Goal: Transaction & Acquisition: Purchase product/service

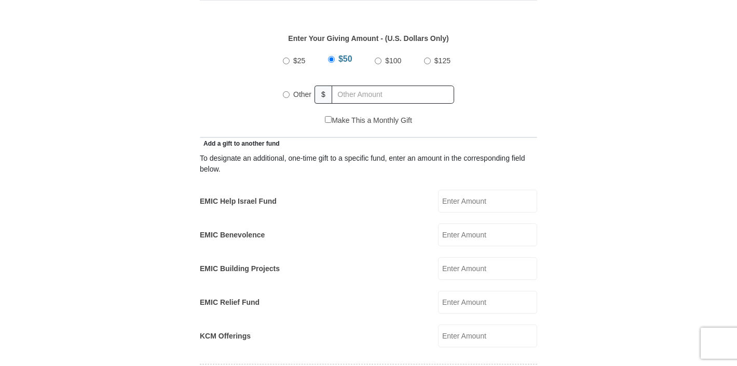
click at [519, 190] on input "EMIC Help Israel Fund" at bounding box center [487, 201] width 99 height 23
type input "1000.00"
click at [286, 91] on input "Other" at bounding box center [286, 94] width 7 height 7
radio input "true"
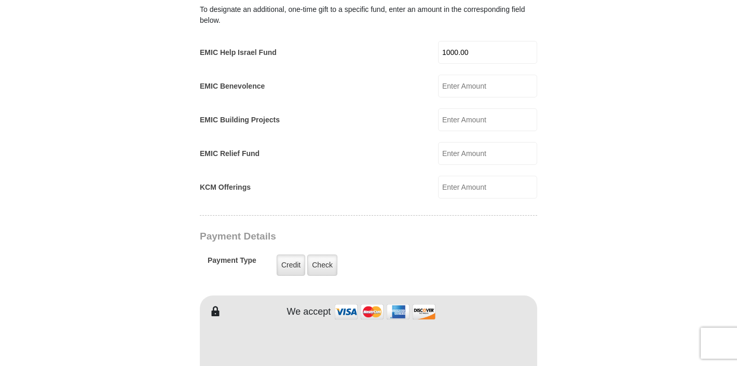
scroll to position [698, 0]
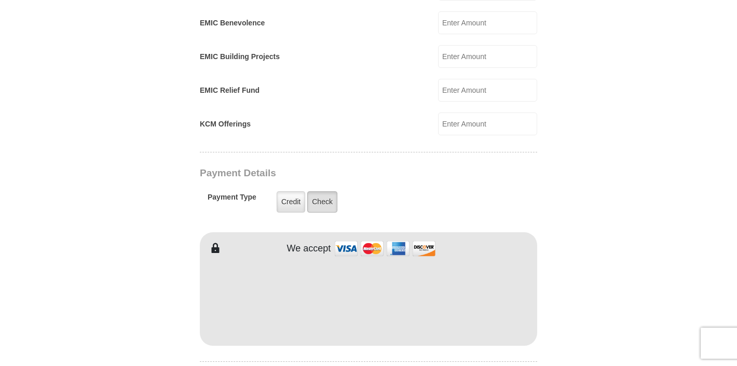
click at [317, 191] on label "Check" at bounding box center [322, 201] width 30 height 21
click at [0, 0] on input "Check" at bounding box center [0, 0] width 0 height 0
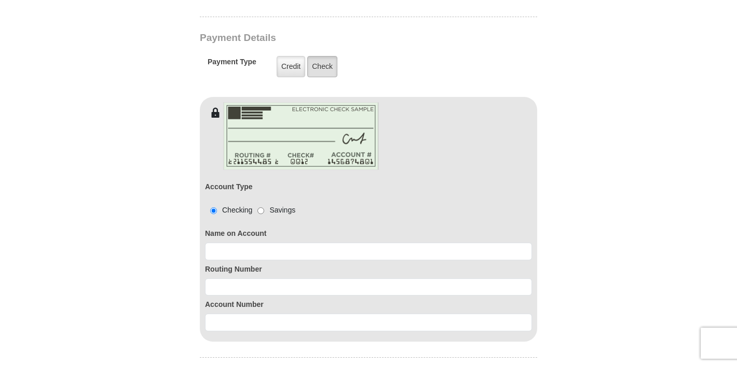
scroll to position [836, 0]
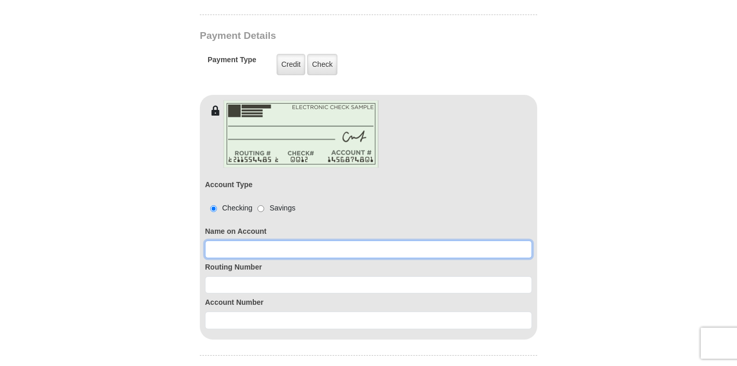
click at [231, 241] on input at bounding box center [368, 250] width 327 height 18
type input "ELIZABETH S. JOSEPH THOMAS"
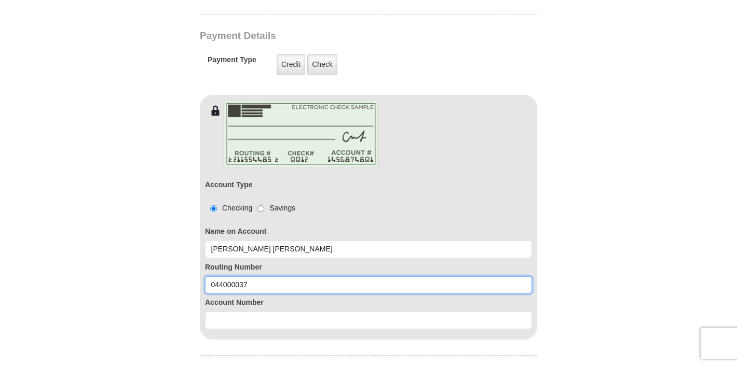
type input "044000037"
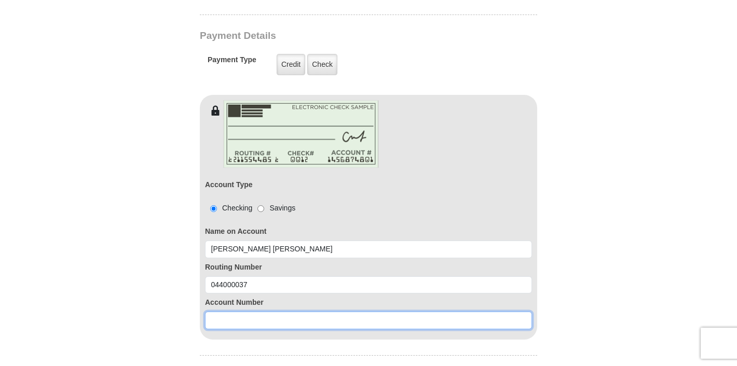
click at [241, 312] on input at bounding box center [368, 321] width 327 height 18
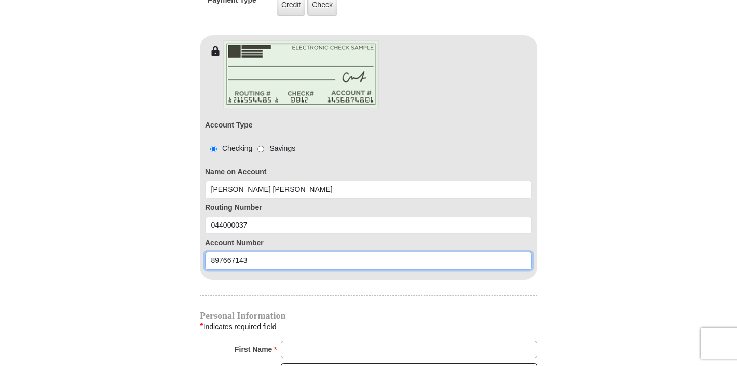
scroll to position [897, 0]
type input "897667143"
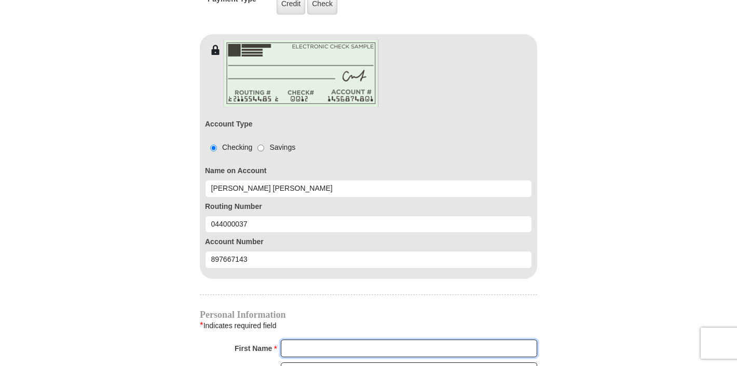
click at [311, 340] on input "First Name *" at bounding box center [409, 349] width 256 height 18
type input "ELIZABETH"
type input "JOSEPH THOMAS"
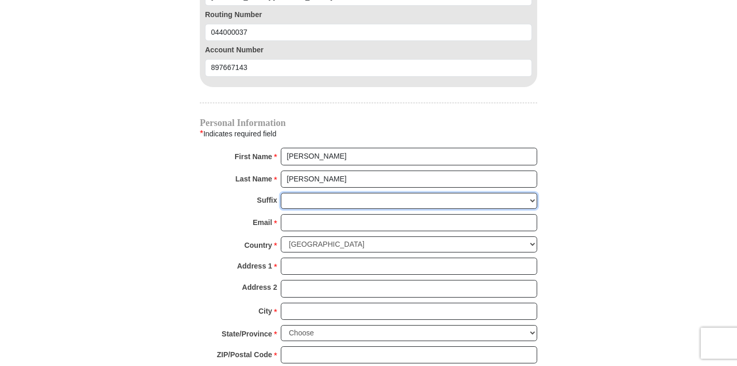
scroll to position [1091, 0]
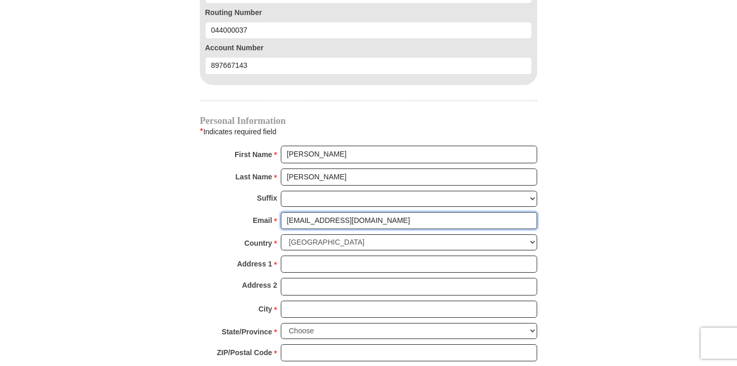
type input "ESJ_THOMAS@YAHOO.COM"
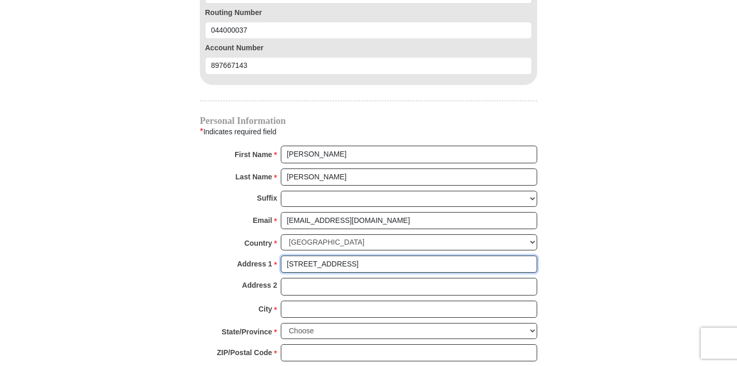
type input "1313 S MAIN STREET, APT 35C"
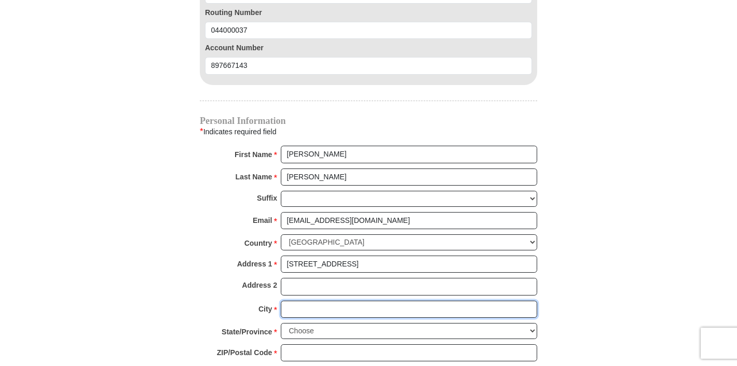
click at [311, 301] on input "City *" at bounding box center [409, 310] width 256 height 18
type input "North Canton"
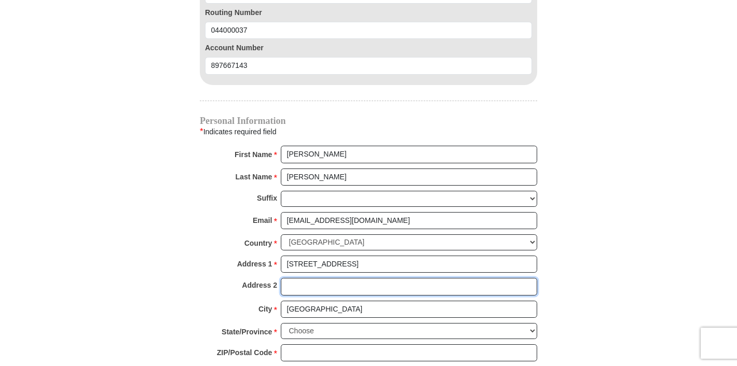
type input "Apt 35C"
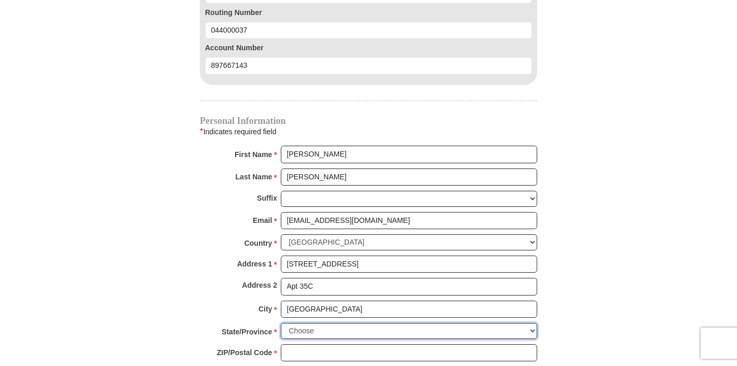
select select "OH"
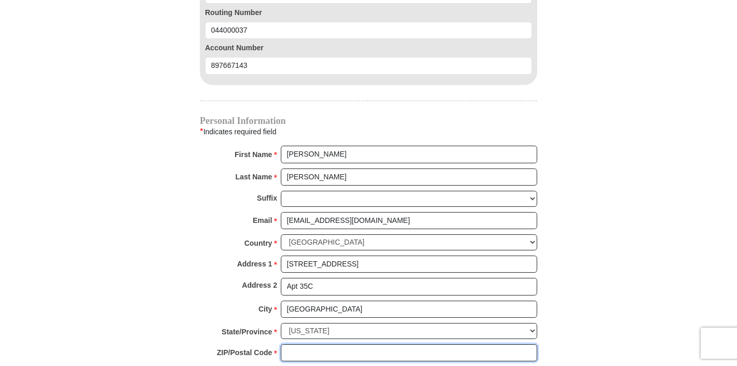
type input "44720"
type input "3303910799"
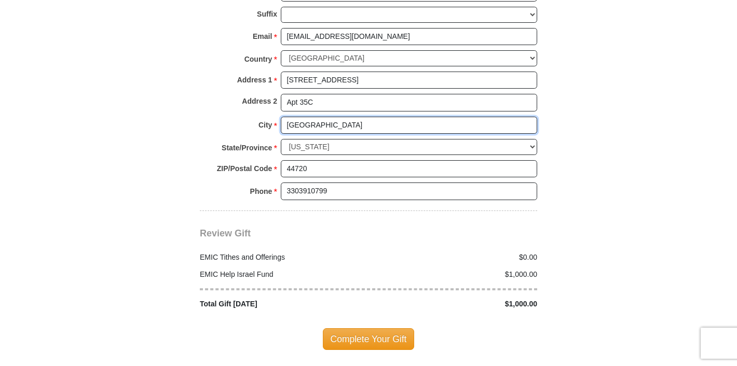
scroll to position [1281, 0]
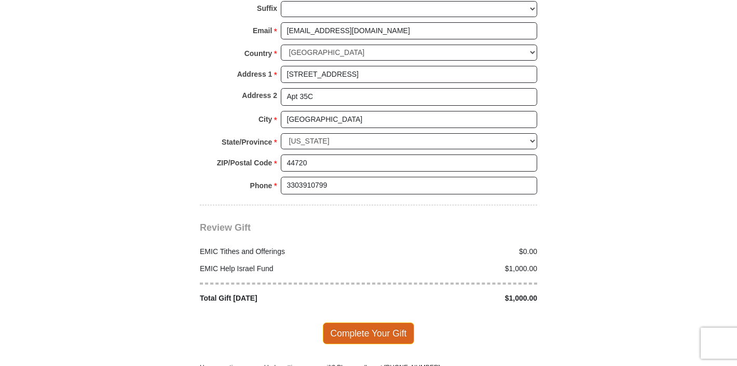
click at [387, 323] on span "Complete Your Gift" at bounding box center [369, 334] width 92 height 22
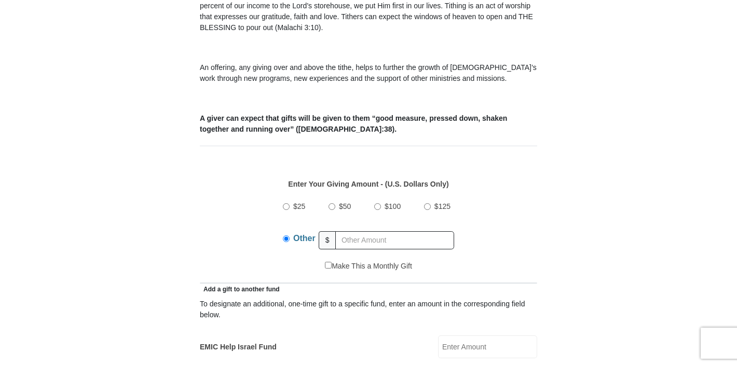
type input "300.00"
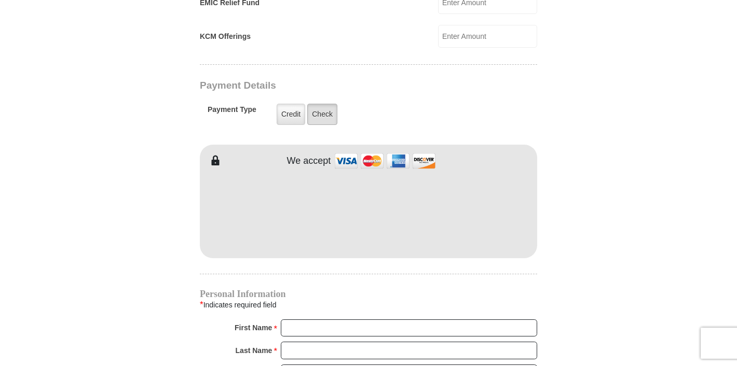
scroll to position [791, 0]
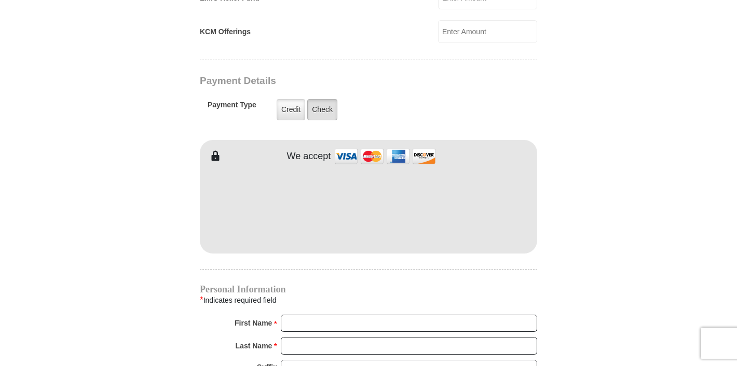
click at [327, 105] on label "Check" at bounding box center [322, 109] width 30 height 21
click at [0, 0] on input "Check" at bounding box center [0, 0] width 0 height 0
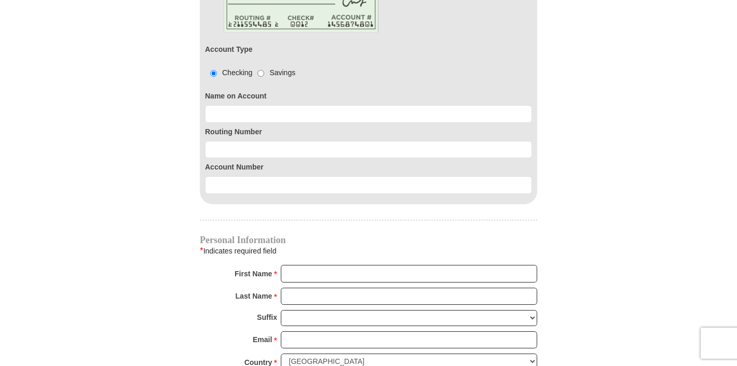
scroll to position [989, 0]
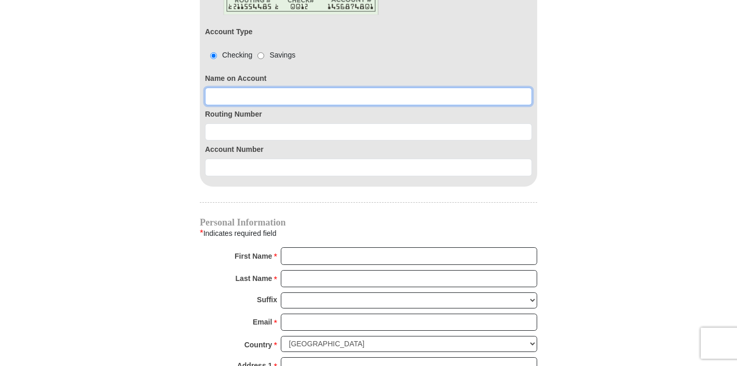
click at [249, 88] on input at bounding box center [368, 97] width 327 height 18
type input "[PERSON_NAME] [PERSON_NAME]"
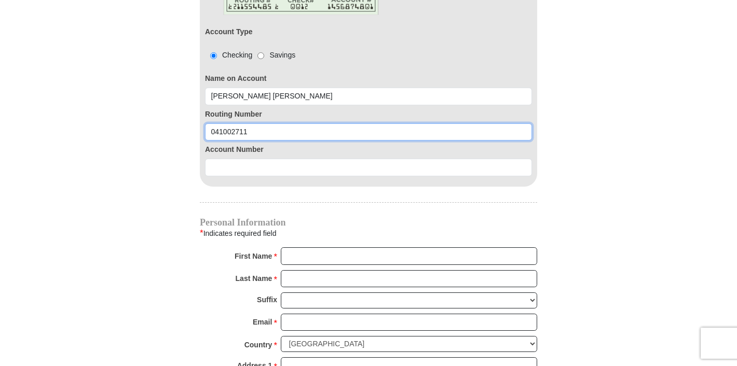
type input "041002711"
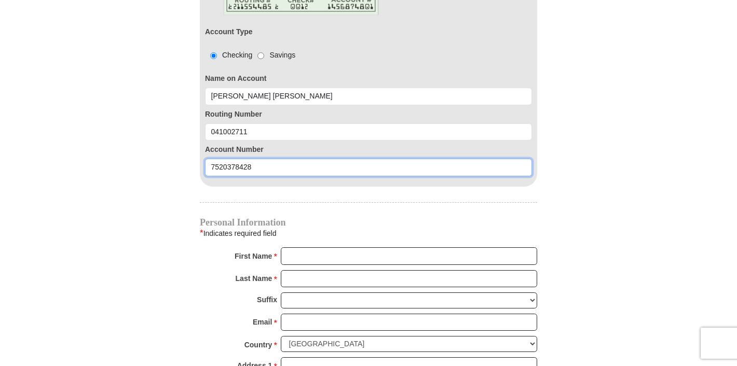
type input "7520378428"
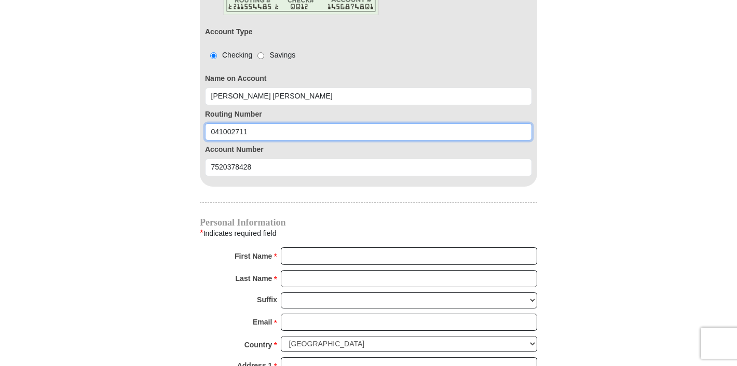
click at [230, 124] on input "041002711" at bounding box center [368, 133] width 327 height 18
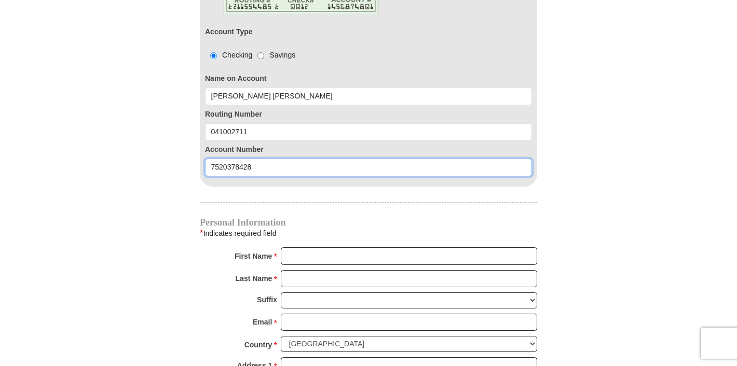
drag, startPoint x: 231, startPoint y: 153, endPoint x: 259, endPoint y: 159, distance: 28.7
click at [231, 159] on input "7520378428" at bounding box center [368, 168] width 327 height 18
drag, startPoint x: 244, startPoint y: 154, endPoint x: 260, endPoint y: 158, distance: 16.3
click at [244, 159] on input "7520378428" at bounding box center [368, 168] width 327 height 18
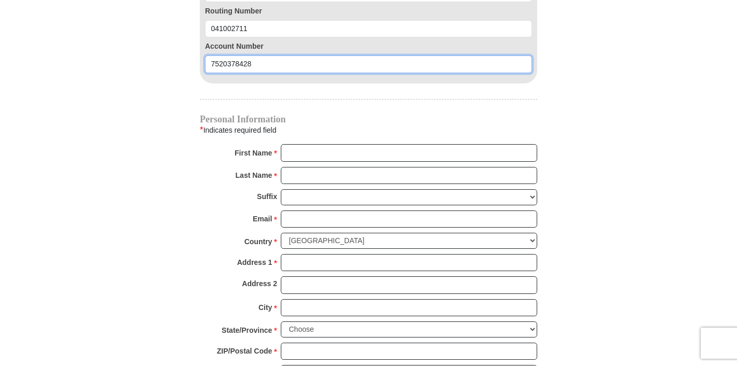
scroll to position [1113, 0]
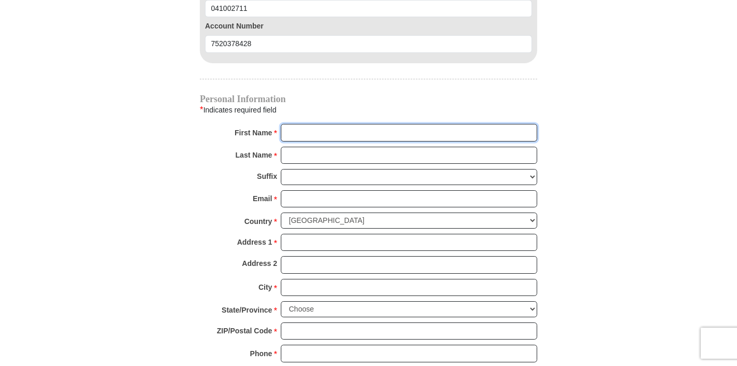
click at [300, 124] on input "First Name *" at bounding box center [409, 133] width 256 height 18
type input "Elizabeth"
type input "Joseph Thomas"
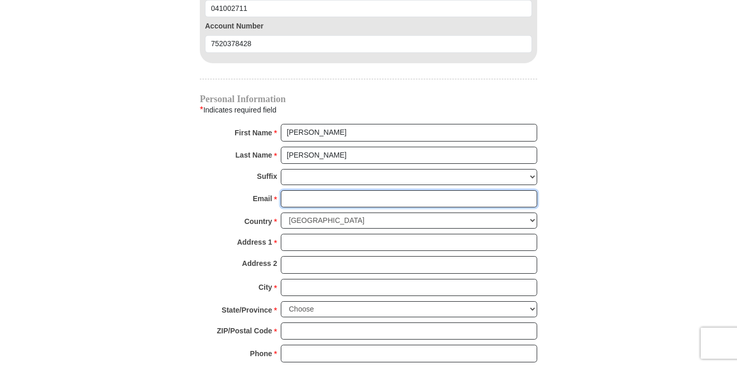
type input "esj_thomas@yahoo.com"
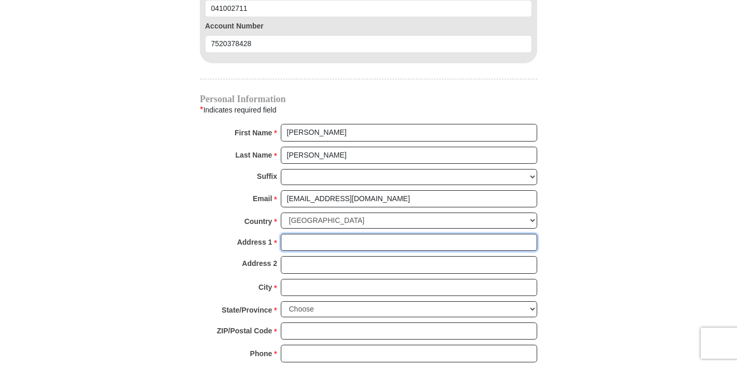
type input "1313 South Main Street"
type input "Apt 35C"
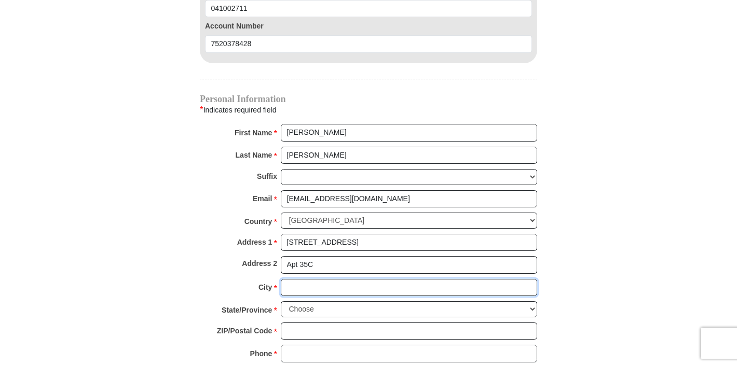
type input "North Canton"
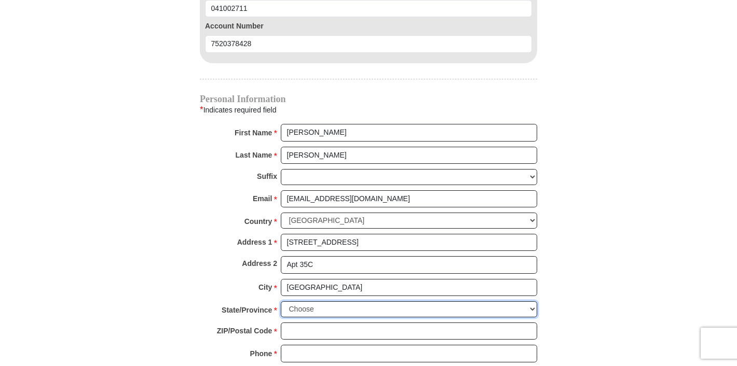
select select "OH"
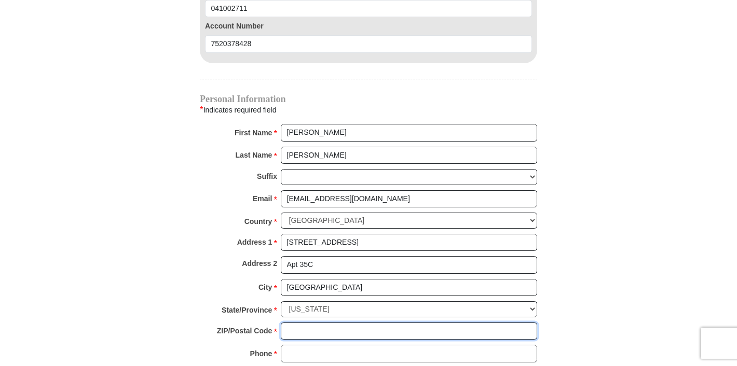
type input "44720"
type input "3303910799"
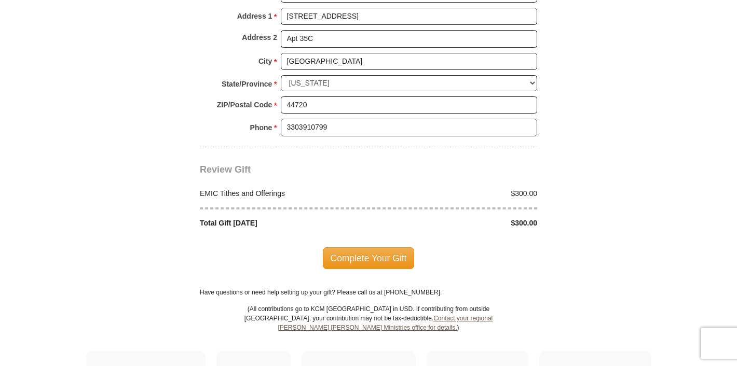
scroll to position [1357, 0]
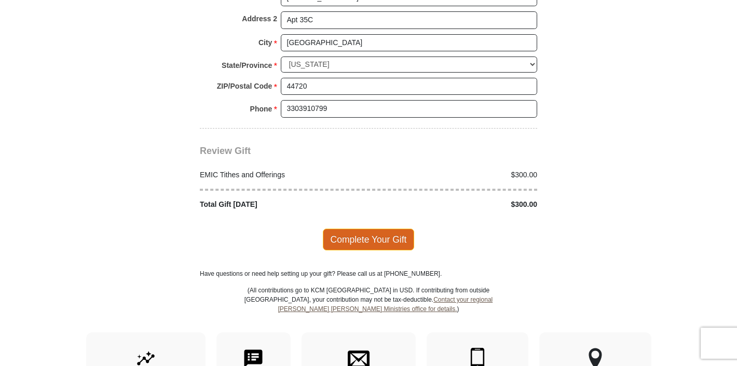
click at [390, 229] on span "Complete Your Gift" at bounding box center [369, 240] width 92 height 22
